Goal: Task Accomplishment & Management: Manage account settings

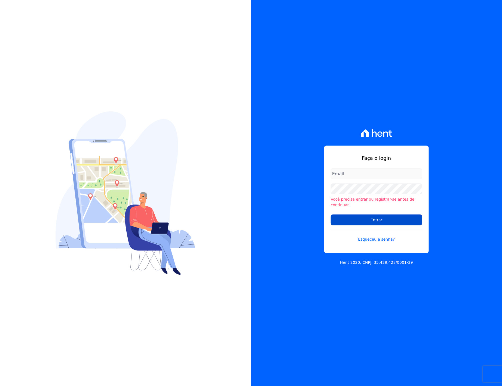
type input "[EMAIL_ADDRESS][PERSON_NAME][DOMAIN_NAME]"
click at [380, 217] on input "Entrar" at bounding box center [377, 220] width 92 height 11
click at [350, 221] on input "Entrar" at bounding box center [377, 219] width 92 height 11
